Goal: Task Accomplishment & Management: Use online tool/utility

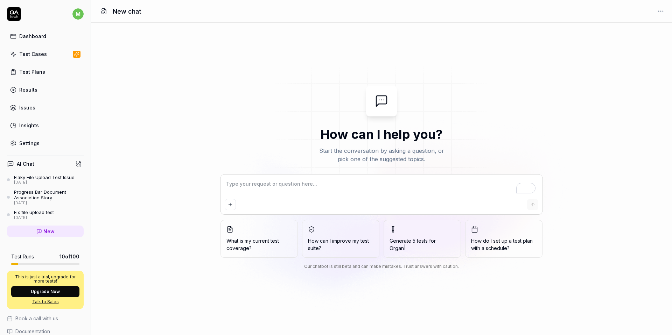
scroll to position [53, 0]
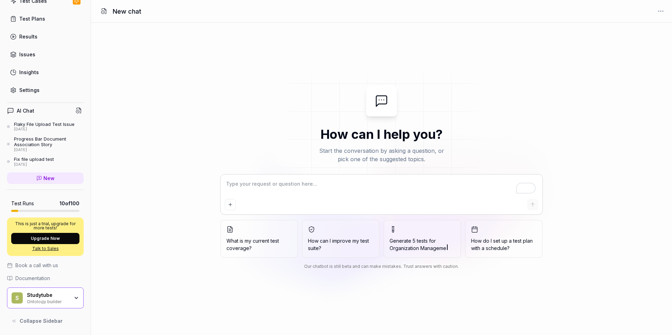
click at [68, 299] on div "Ontology builder" at bounding box center [48, 301] width 42 height 6
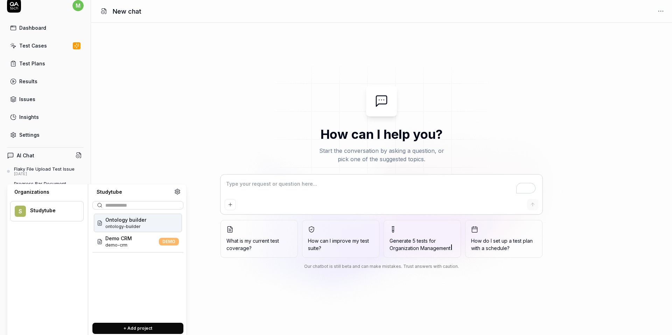
scroll to position [0, 0]
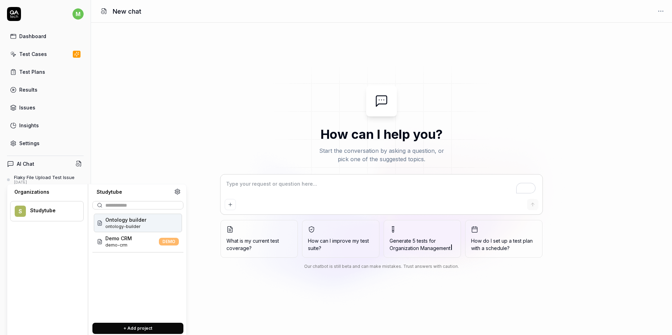
click at [77, 15] on html "m Dashboard Test Cases Test Plans Results Issues Insights Settings AI Chat Flak…" at bounding box center [336, 167] width 672 height 335
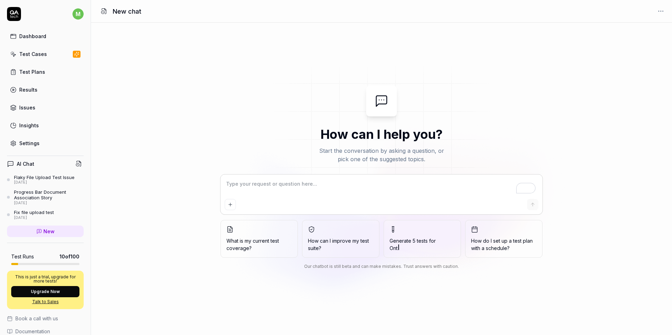
click at [135, 95] on html "m Dashboard Test Cases Test Plans Results Issues Insights Settings AI Chat Flak…" at bounding box center [336, 167] width 672 height 335
click at [42, 75] on div "Test Plans" at bounding box center [32, 71] width 26 height 7
click at [42, 56] on div "Test Cases" at bounding box center [33, 53] width 28 height 7
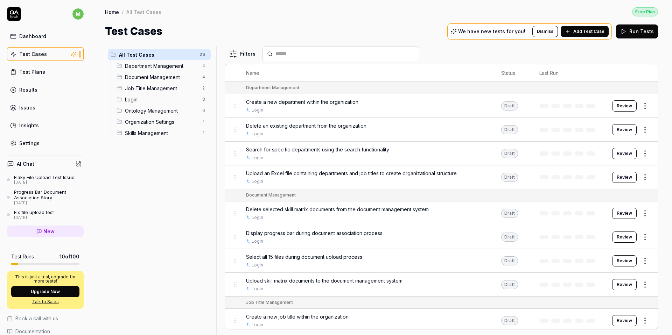
click at [142, 95] on div "Login 8" at bounding box center [162, 99] width 97 height 11
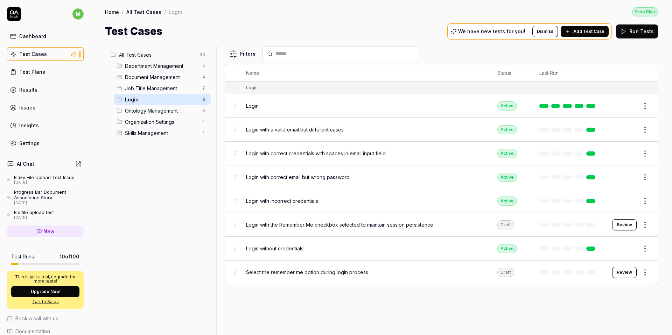
click at [253, 106] on span "Login" at bounding box center [252, 105] width 13 height 7
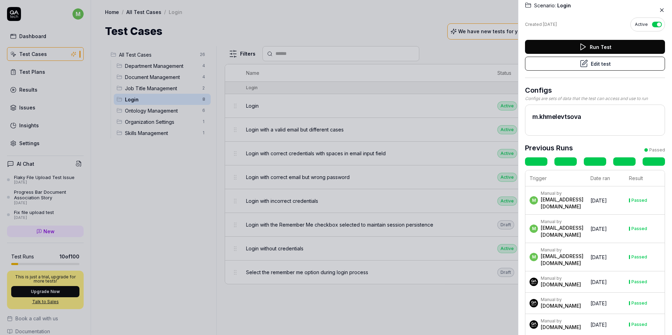
scroll to position [21, 0]
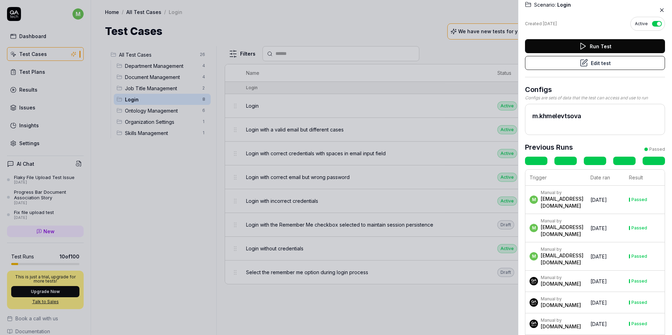
click at [573, 114] on h2 "m.khmelevtsova" at bounding box center [594, 115] width 125 height 9
click at [556, 116] on h2 "m.khmelevtsova" at bounding box center [594, 115] width 125 height 9
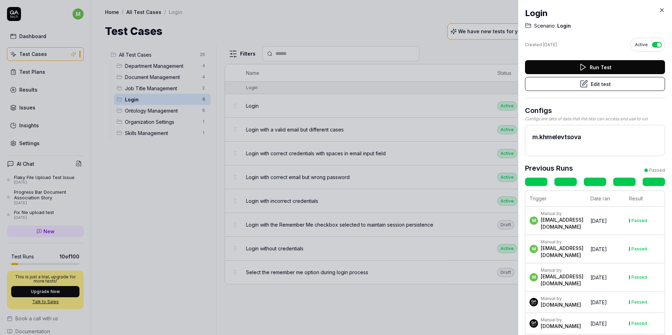
click at [596, 82] on button "Edit test" at bounding box center [595, 84] width 140 height 14
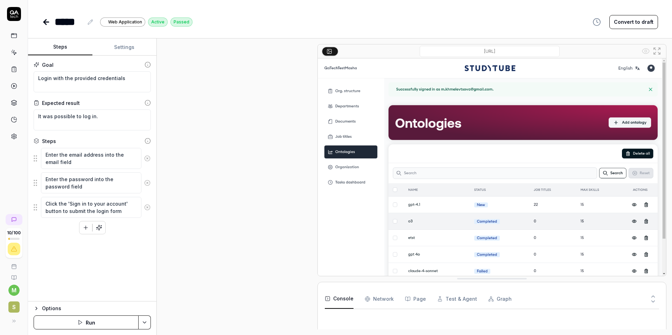
scroll to position [27, 0]
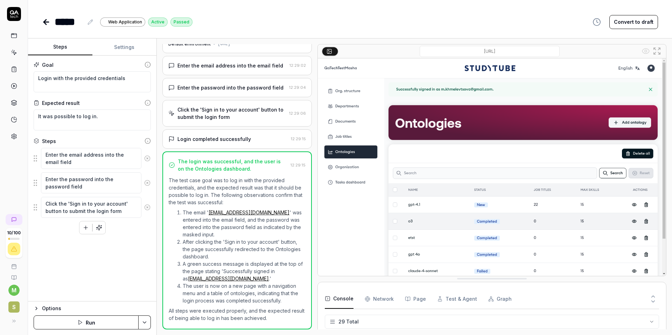
click at [43, 309] on div "Options" at bounding box center [96, 308] width 109 height 8
type textarea "*"
click at [115, 44] on button "Settings" at bounding box center [124, 47] width 64 height 17
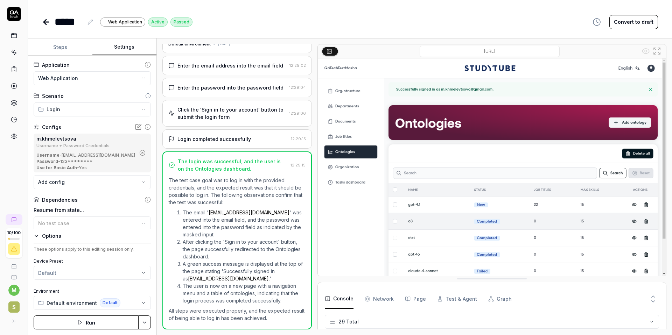
click at [82, 160] on div "Password - 123********" at bounding box center [85, 161] width 99 height 6
click at [148, 128] on icon at bounding box center [148, 127] width 6 height 6
click at [59, 142] on div "m.khmelevtsova" at bounding box center [85, 138] width 99 height 7
click at [67, 146] on div "Username + Password Credentials" at bounding box center [85, 146] width 99 height 4
drag, startPoint x: 119, startPoint y: 155, endPoint x: 62, endPoint y: 155, distance: 57.4
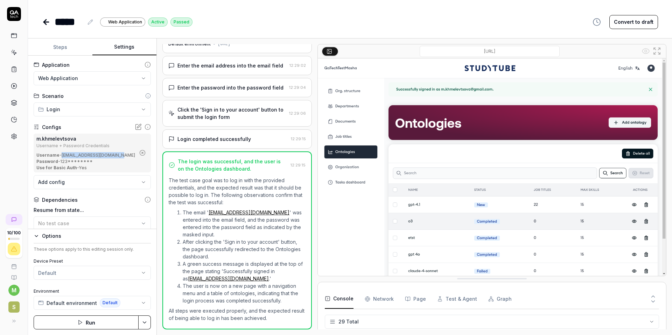
click at [62, 155] on div "Username - m.khmelevtsova@gmail.com" at bounding box center [85, 155] width 99 height 6
copy div "m.khmelevtsova@gmail.com"
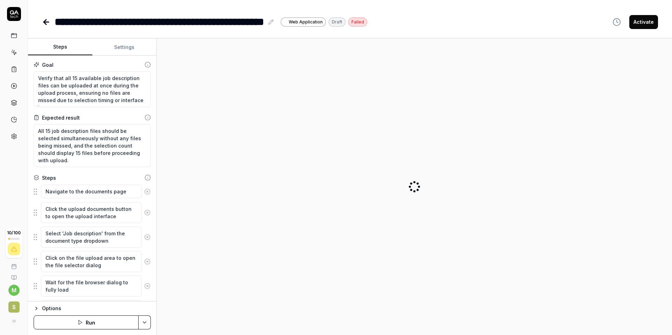
type textarea "*"
